Goal: Task Accomplishment & Management: Use online tool/utility

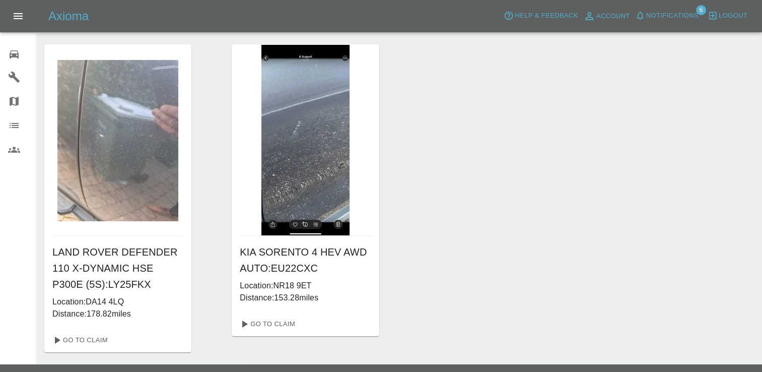
click at [16, 56] on icon at bounding box center [14, 54] width 9 height 8
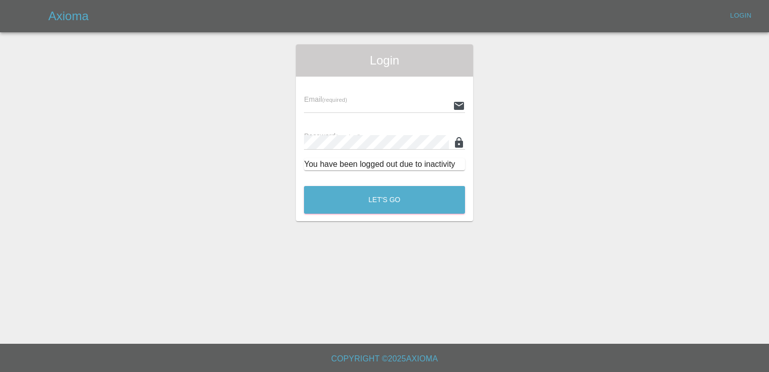
type input "[EMAIL_ADDRESS][DOMAIN_NAME]"
click at [381, 199] on button "Let's Go" at bounding box center [384, 200] width 161 height 28
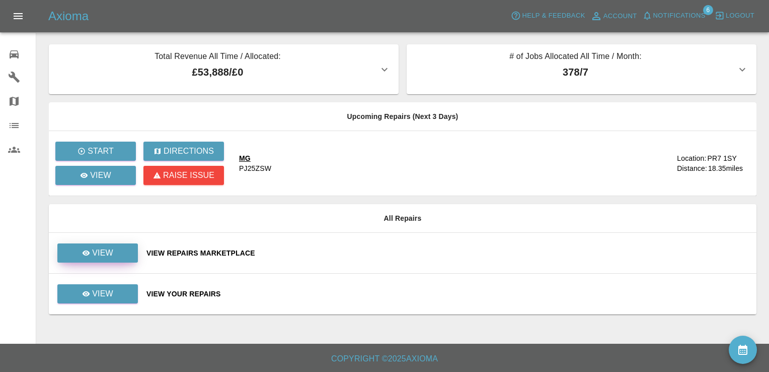
click at [107, 247] on p "View" at bounding box center [102, 253] width 21 height 12
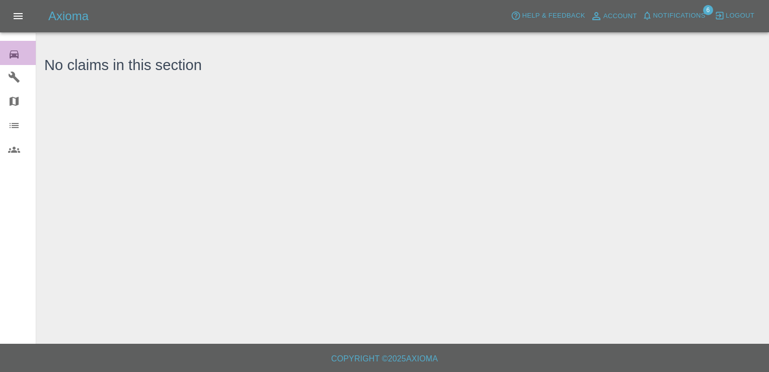
click at [14, 54] on icon at bounding box center [14, 54] width 9 height 8
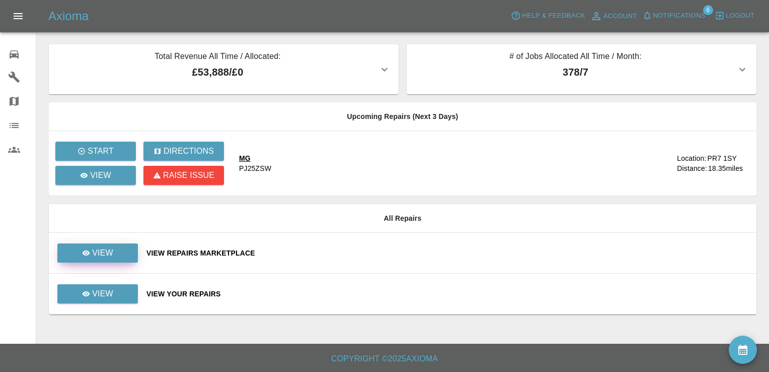
click at [115, 261] on link "View" at bounding box center [97, 252] width 81 height 19
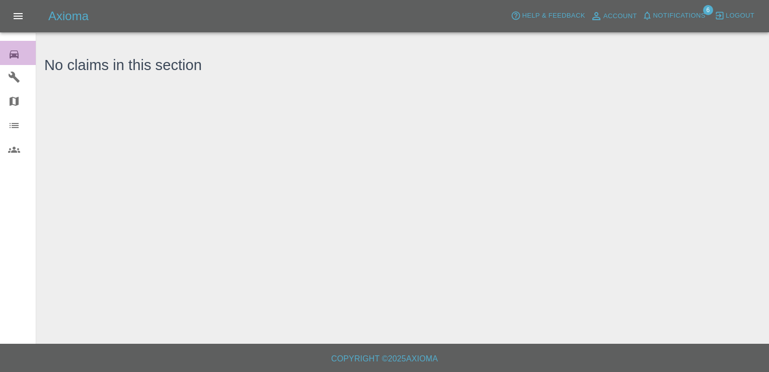
click at [14, 57] on icon at bounding box center [14, 54] width 12 height 12
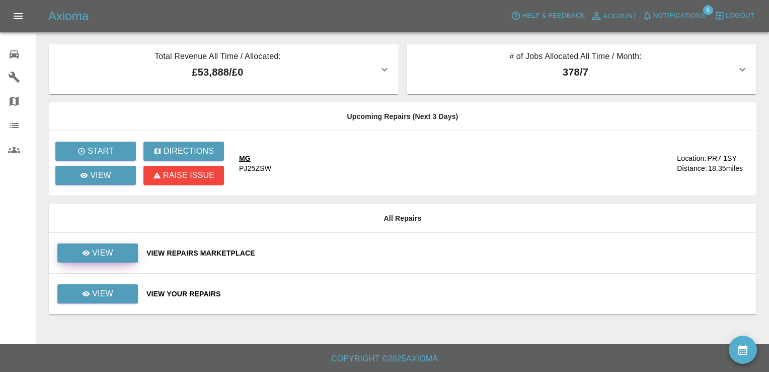
click at [94, 249] on p "View" at bounding box center [102, 253] width 21 height 12
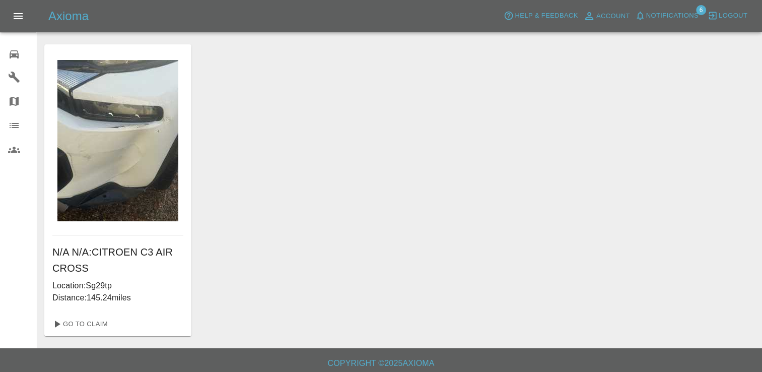
click at [15, 50] on icon at bounding box center [14, 54] width 9 height 8
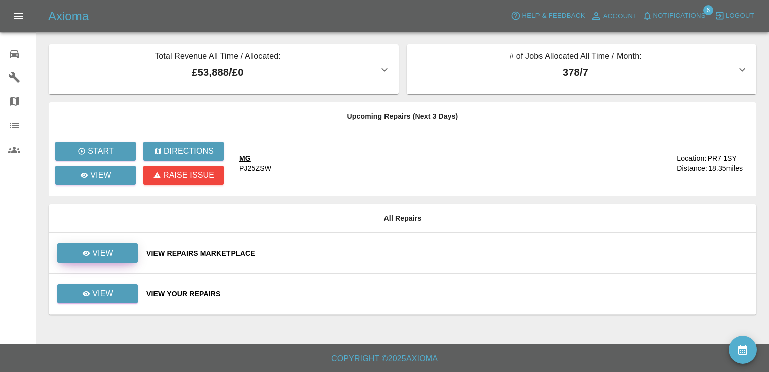
click at [101, 250] on p "View" at bounding box center [102, 253] width 21 height 12
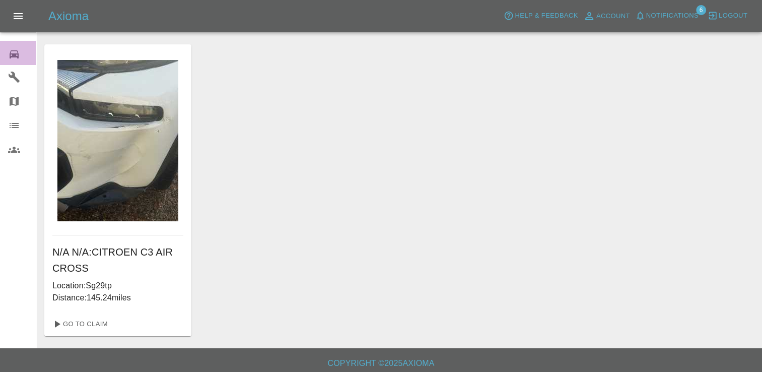
click at [11, 55] on icon at bounding box center [14, 54] width 9 height 8
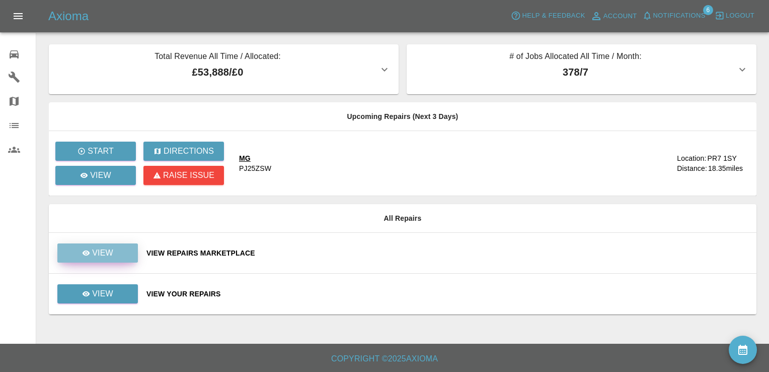
click at [110, 249] on p "View" at bounding box center [102, 253] width 21 height 12
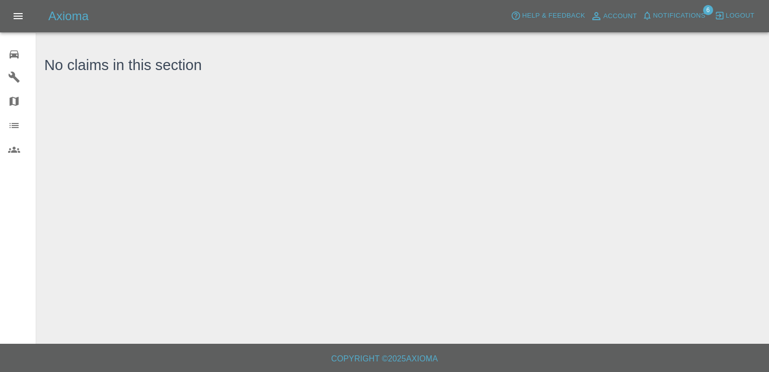
click at [13, 52] on icon at bounding box center [14, 54] width 12 height 12
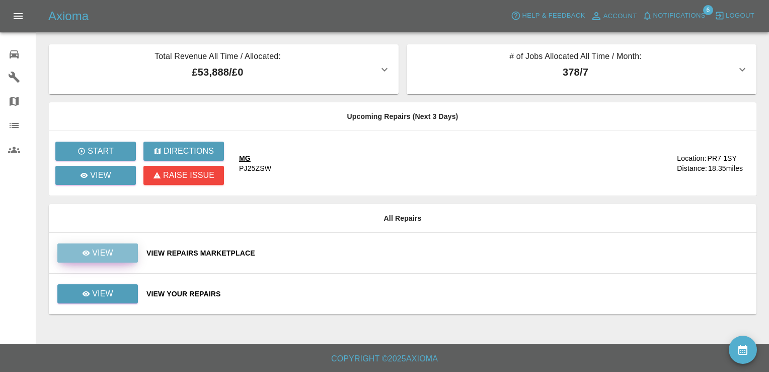
click at [109, 250] on p "View" at bounding box center [102, 253] width 21 height 12
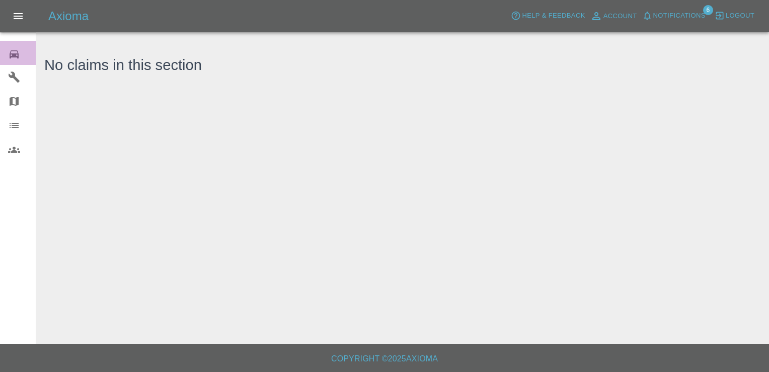
click at [18, 51] on icon at bounding box center [14, 54] width 9 height 8
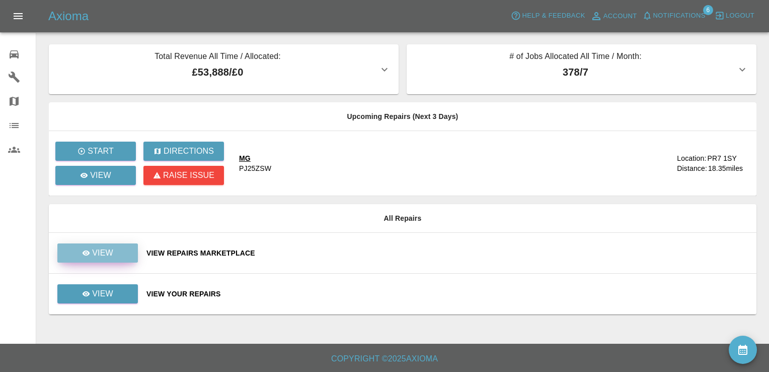
click at [111, 248] on p "View" at bounding box center [102, 253] width 21 height 12
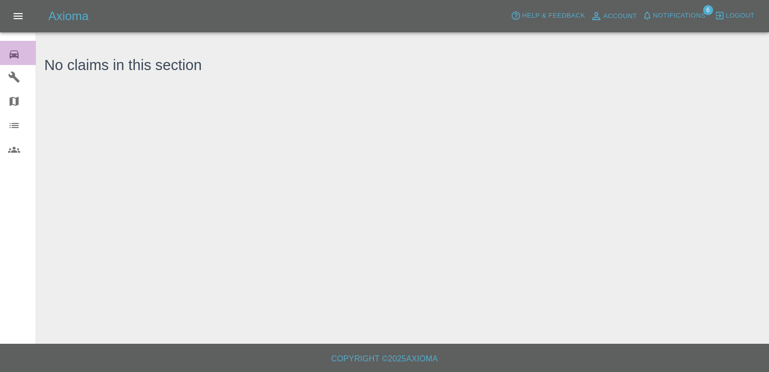
click at [18, 50] on icon at bounding box center [14, 54] width 12 height 12
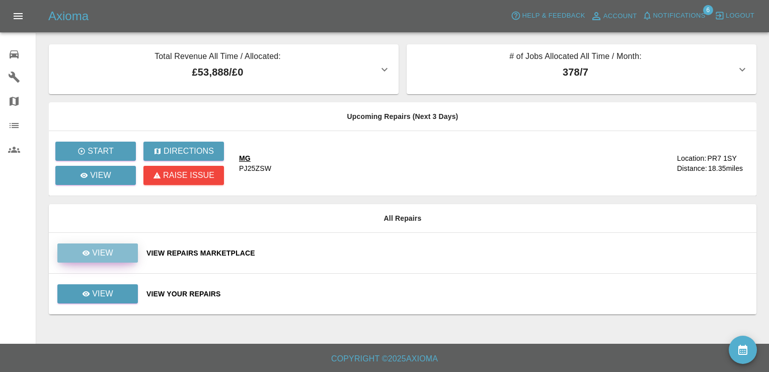
click at [112, 249] on p "View" at bounding box center [102, 253] width 21 height 12
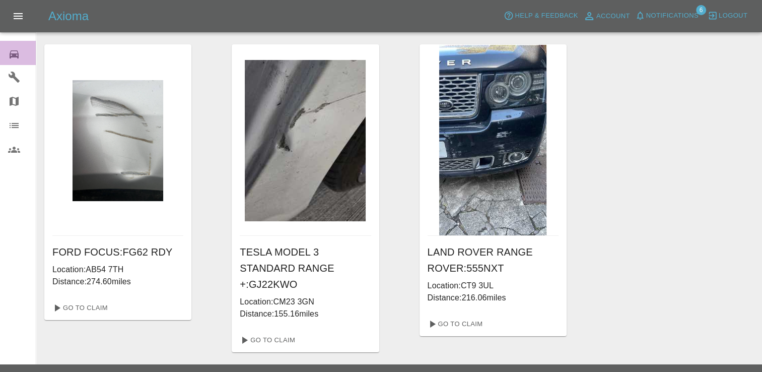
click at [19, 57] on icon at bounding box center [14, 54] width 12 height 12
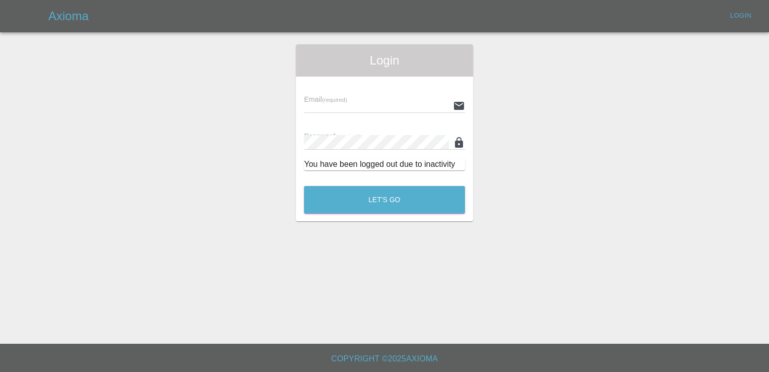
type input "[EMAIL_ADDRESS][DOMAIN_NAME]"
click at [353, 194] on button "Let's Go" at bounding box center [384, 200] width 161 height 28
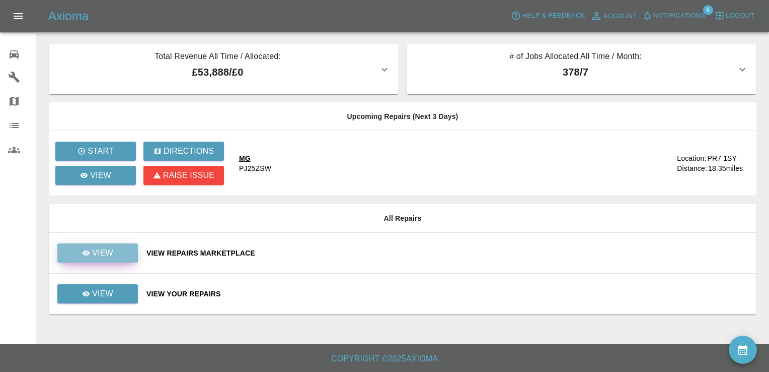
click at [109, 249] on p "View" at bounding box center [102, 253] width 21 height 12
